Goal: Transaction & Acquisition: Purchase product/service

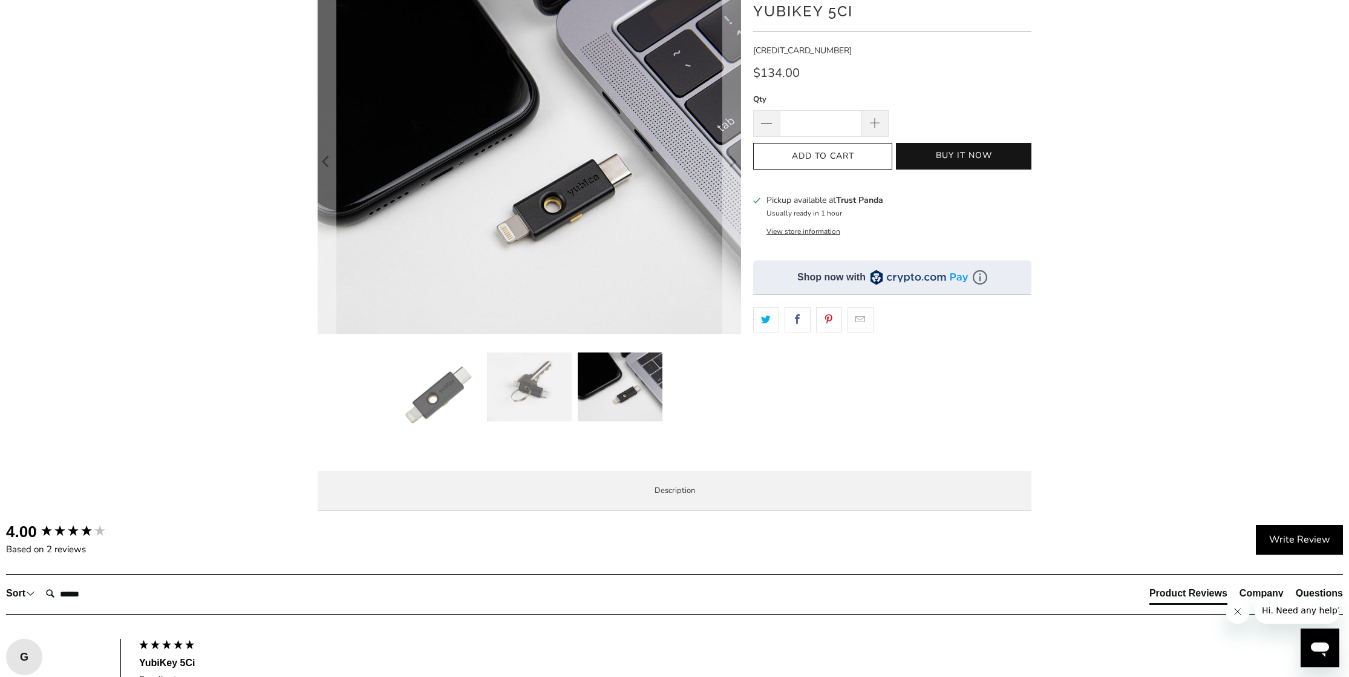
scroll to position [61, 0]
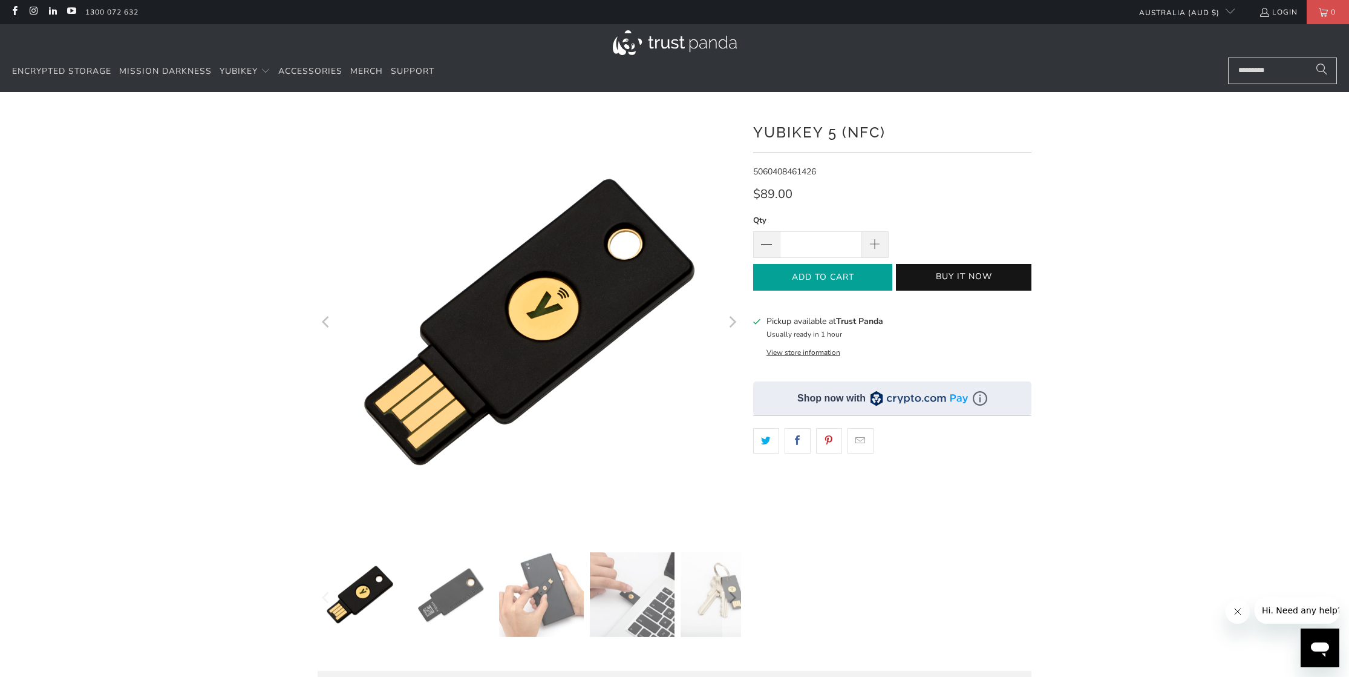
click at [832, 276] on icon "button" at bounding box center [822, 276] width 19 height 19
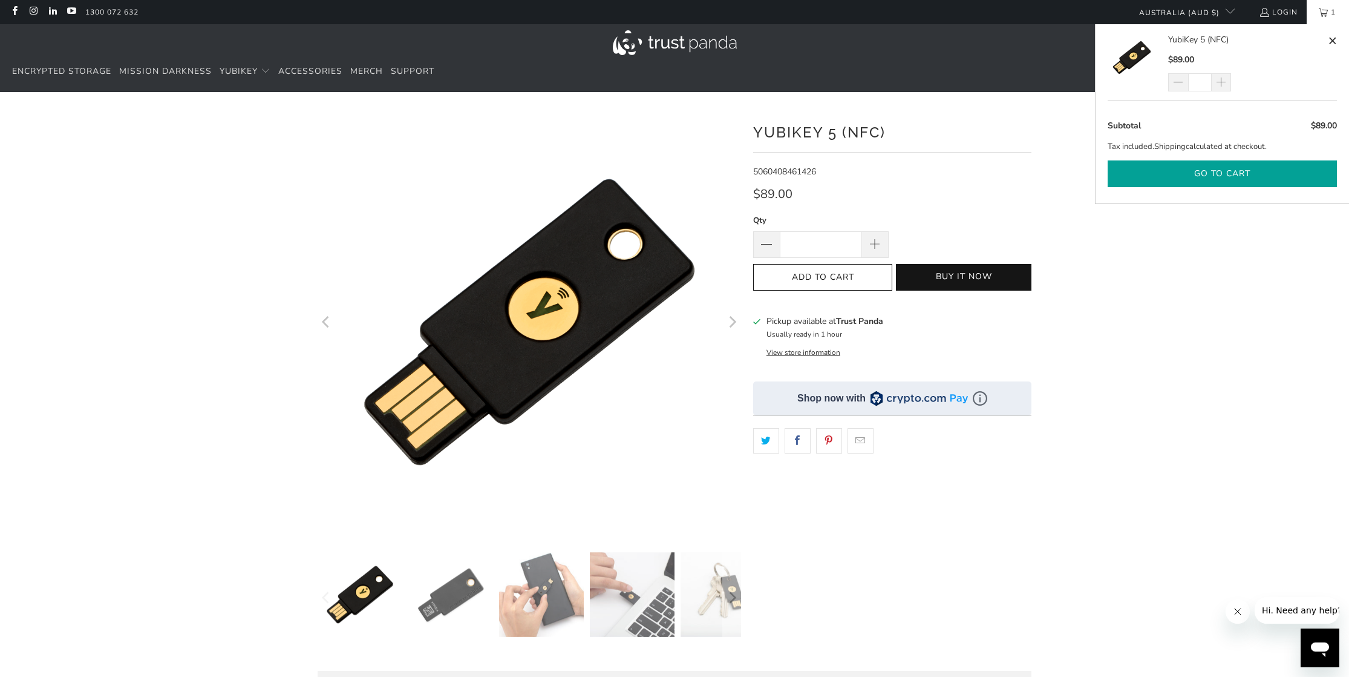
click at [1215, 174] on button "Go to cart" at bounding box center [1222, 173] width 229 height 27
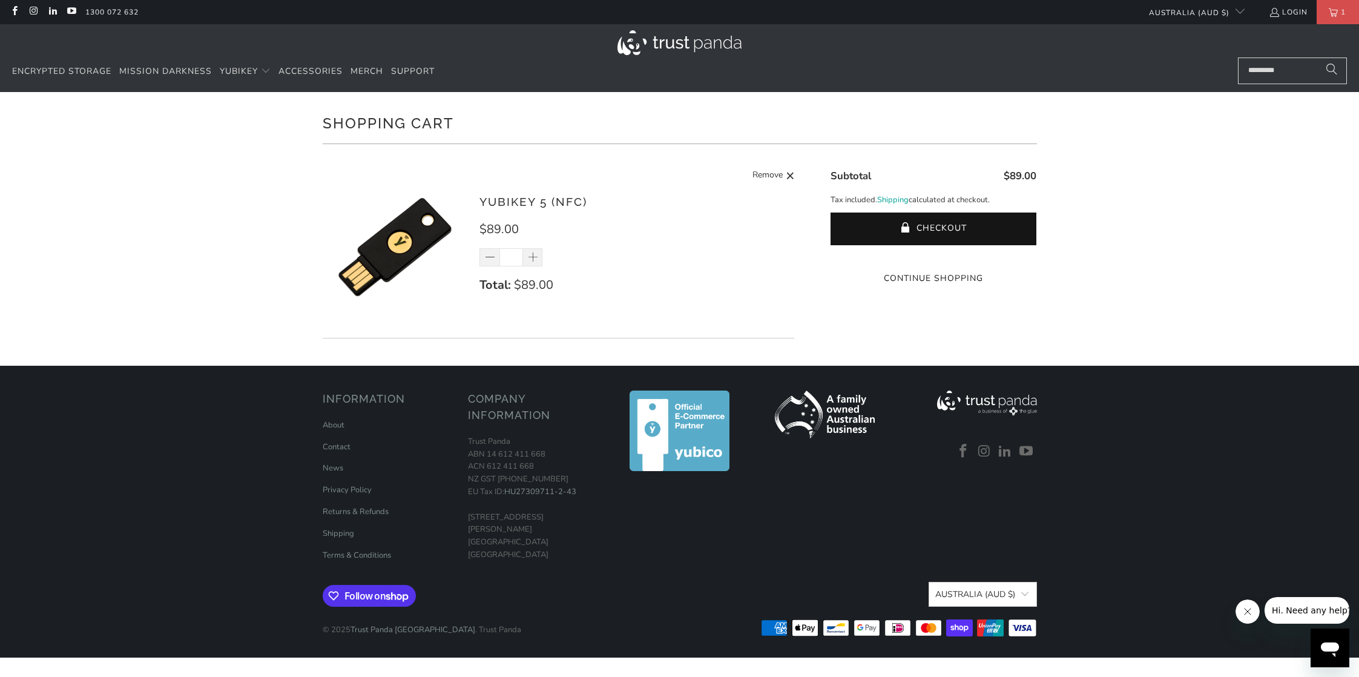
click at [954, 230] on button "Checkout" at bounding box center [933, 228] width 206 height 33
